Goal: Use online tool/utility: Utilize a website feature to perform a specific function

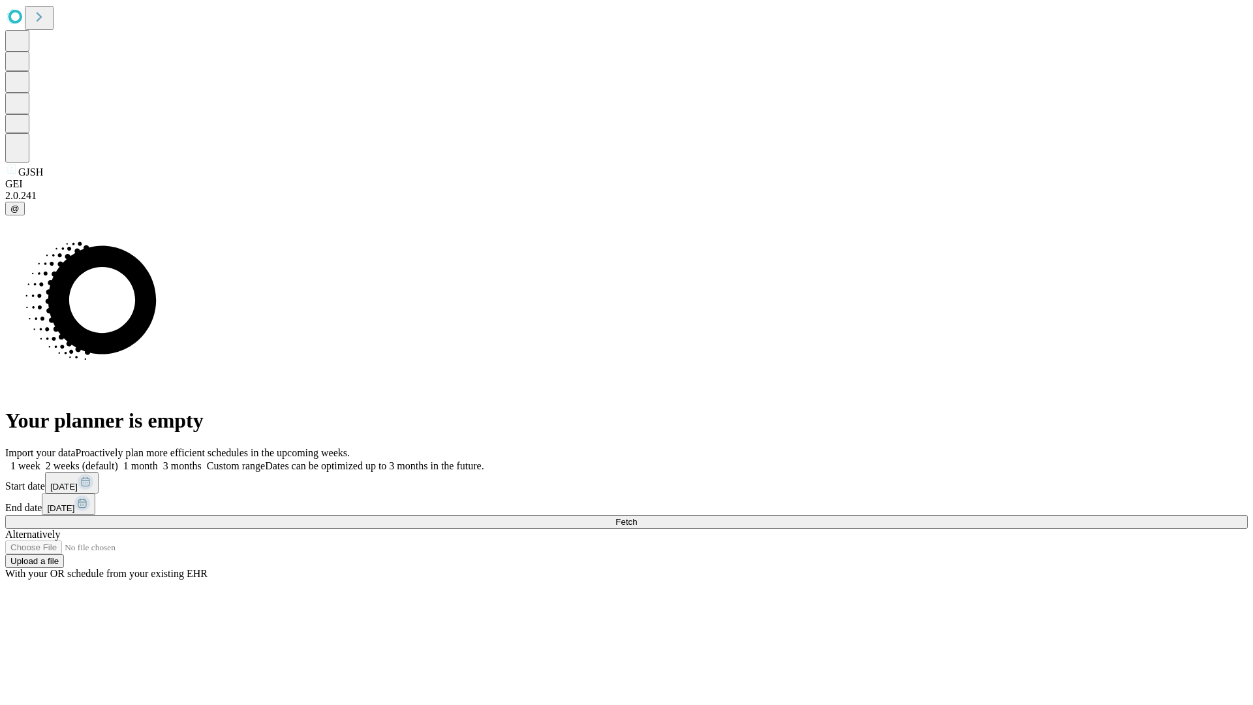
click at [637, 517] on span "Fetch" at bounding box center [627, 522] width 22 height 10
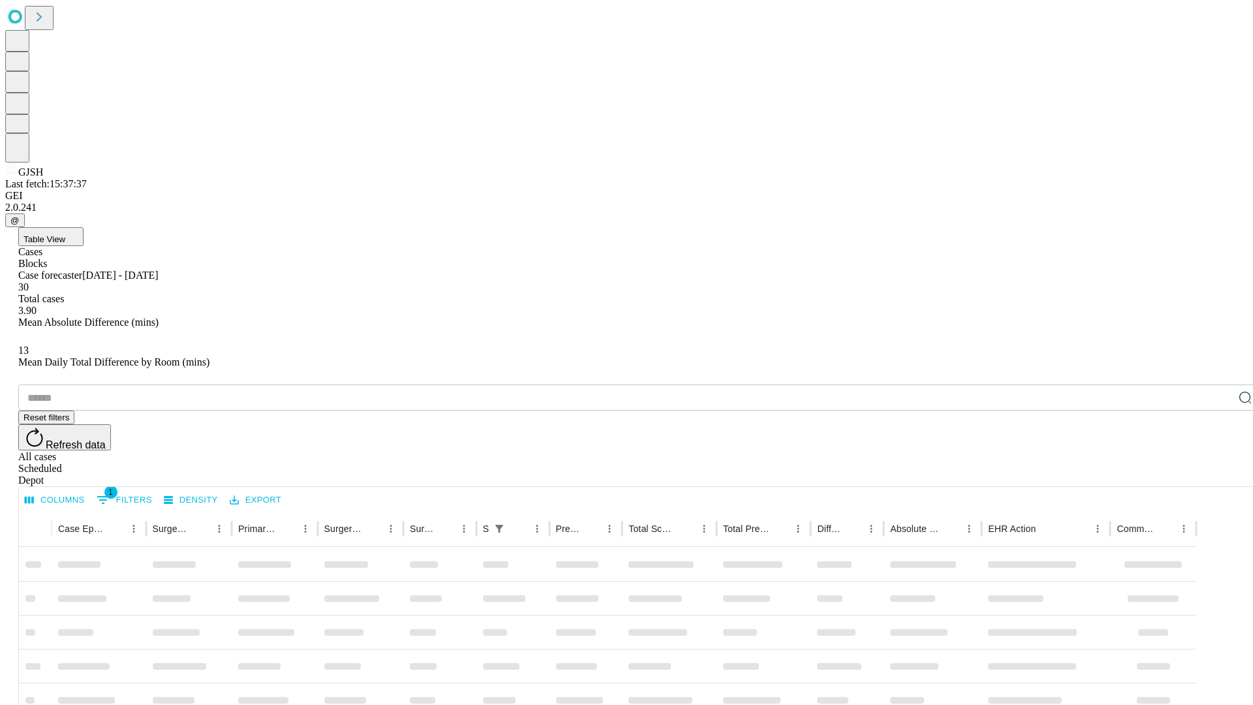
click at [65, 234] on span "Table View" at bounding box center [44, 239] width 42 height 10
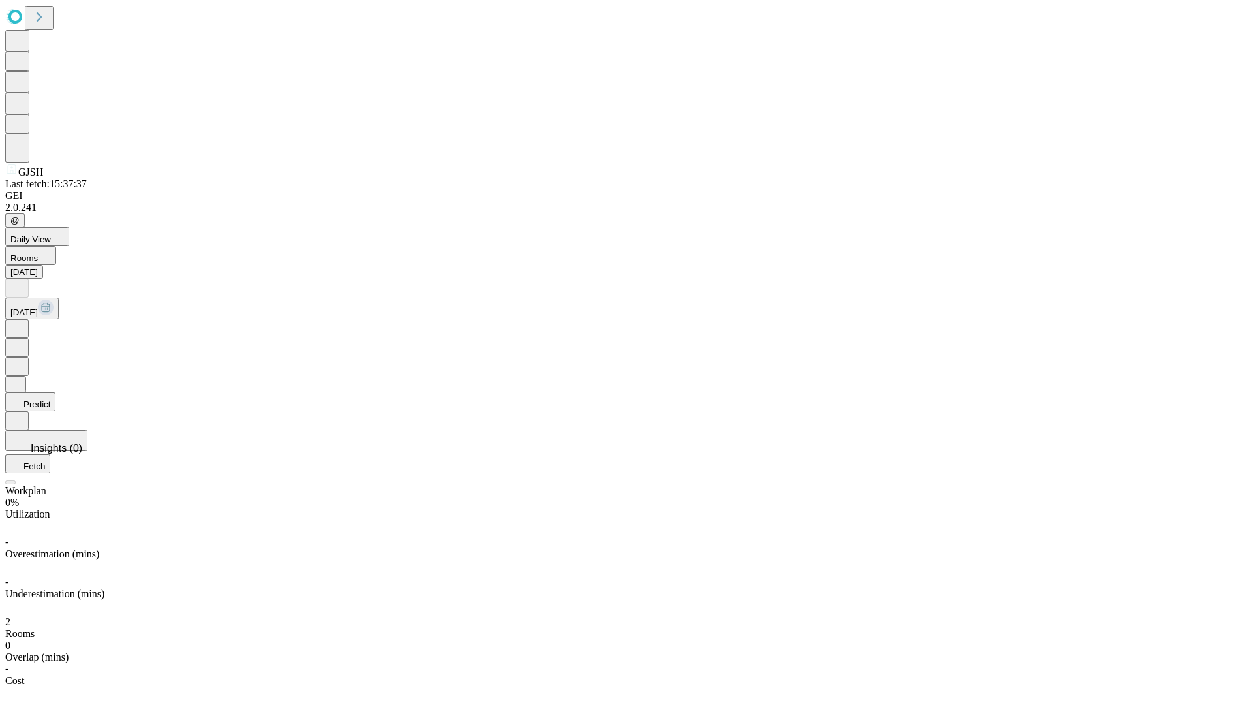
click at [55, 392] on button "Predict" at bounding box center [30, 401] width 50 height 19
